Goal: Task Accomplishment & Management: Manage account settings

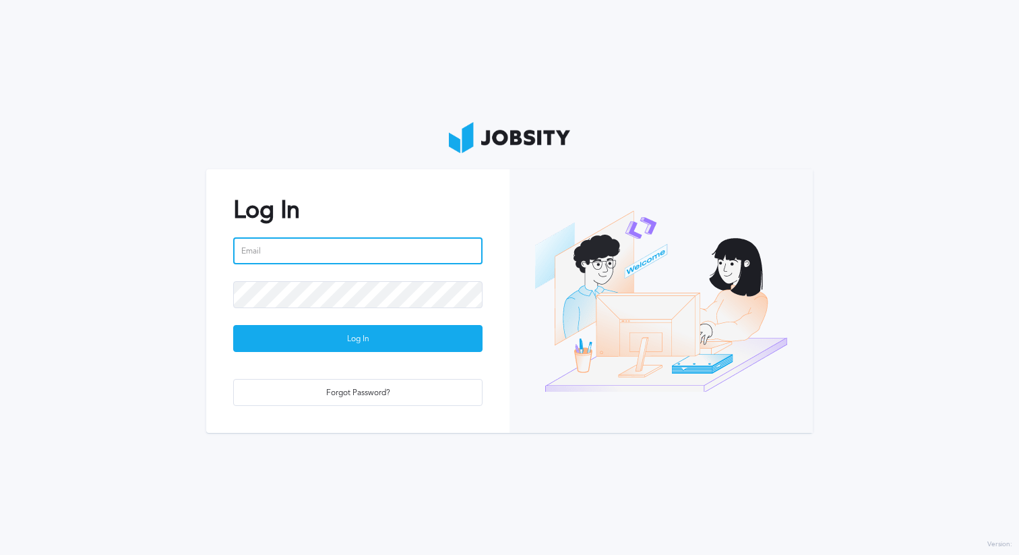
type input "[PERSON_NAME][EMAIL_ADDRESS][PERSON_NAME][DOMAIN_NAME]"
click at [338, 253] on input "[PERSON_NAME][EMAIL_ADDRESS][PERSON_NAME][DOMAIN_NAME]" at bounding box center [357, 250] width 249 height 27
click at [355, 323] on div at bounding box center [357, 303] width 249 height 44
click at [357, 324] on div at bounding box center [357, 303] width 249 height 44
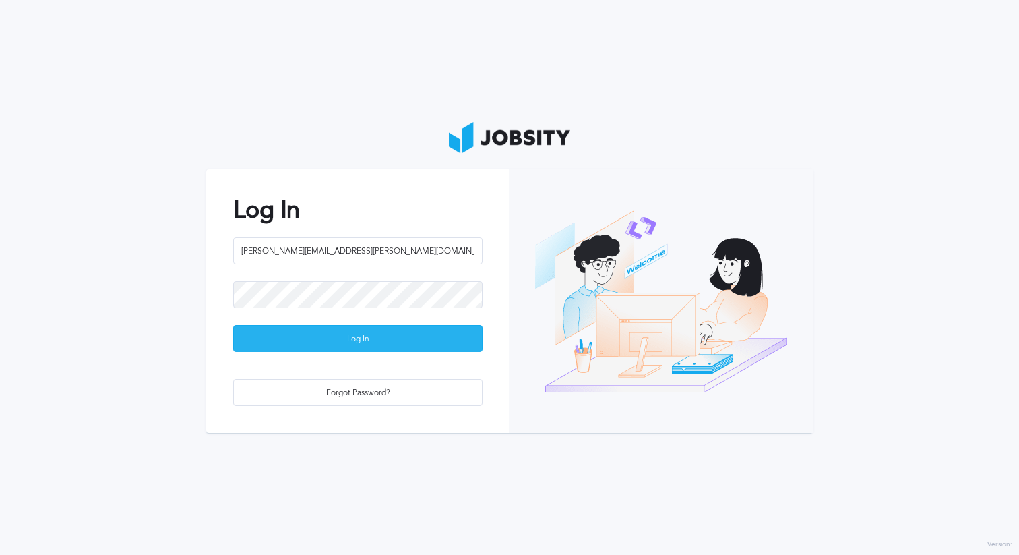
click at [363, 334] on div "Log In" at bounding box center [358, 338] width 248 height 27
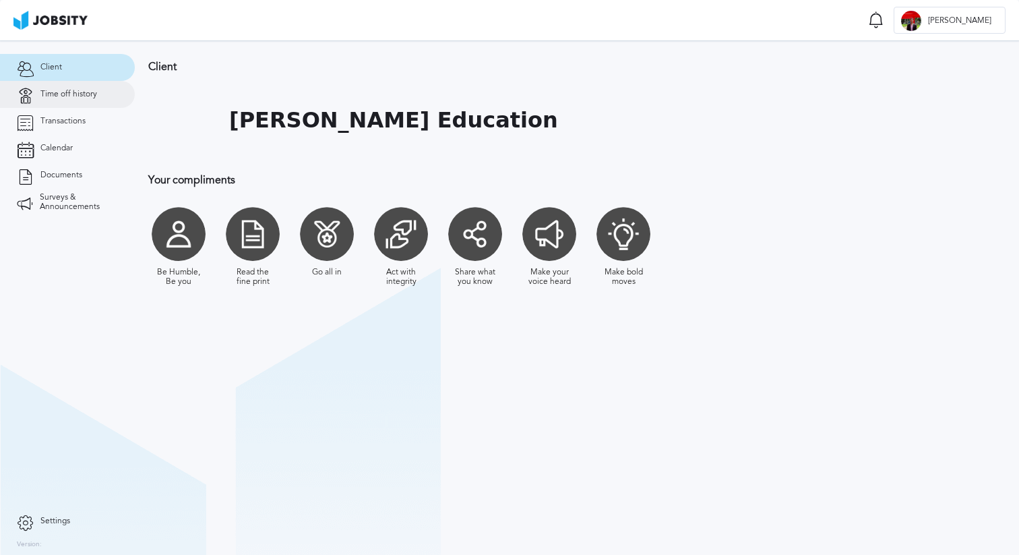
click at [47, 100] on link "Time off history" at bounding box center [67, 94] width 135 height 27
